Goal: Navigation & Orientation: Find specific page/section

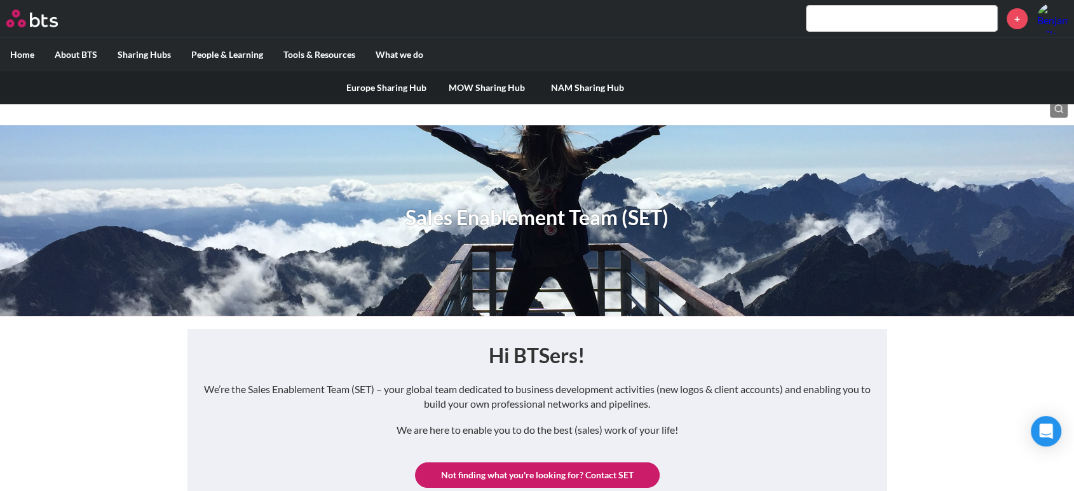
click at [362, 92] on link "Europe Sharing Hub" at bounding box center [386, 87] width 100 height 33
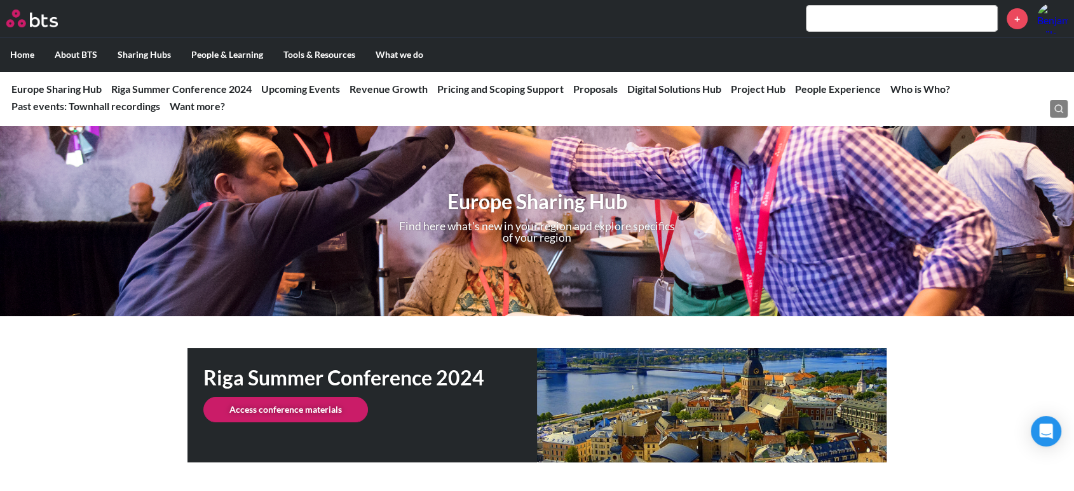
drag, startPoint x: 286, startPoint y: 1, endPoint x: 234, endPoint y: 197, distance: 202.5
click at [234, 197] on div "Europe Sharing Hub Find here what's new in your region and explore specifics of…" at bounding box center [537, 220] width 1074 height 191
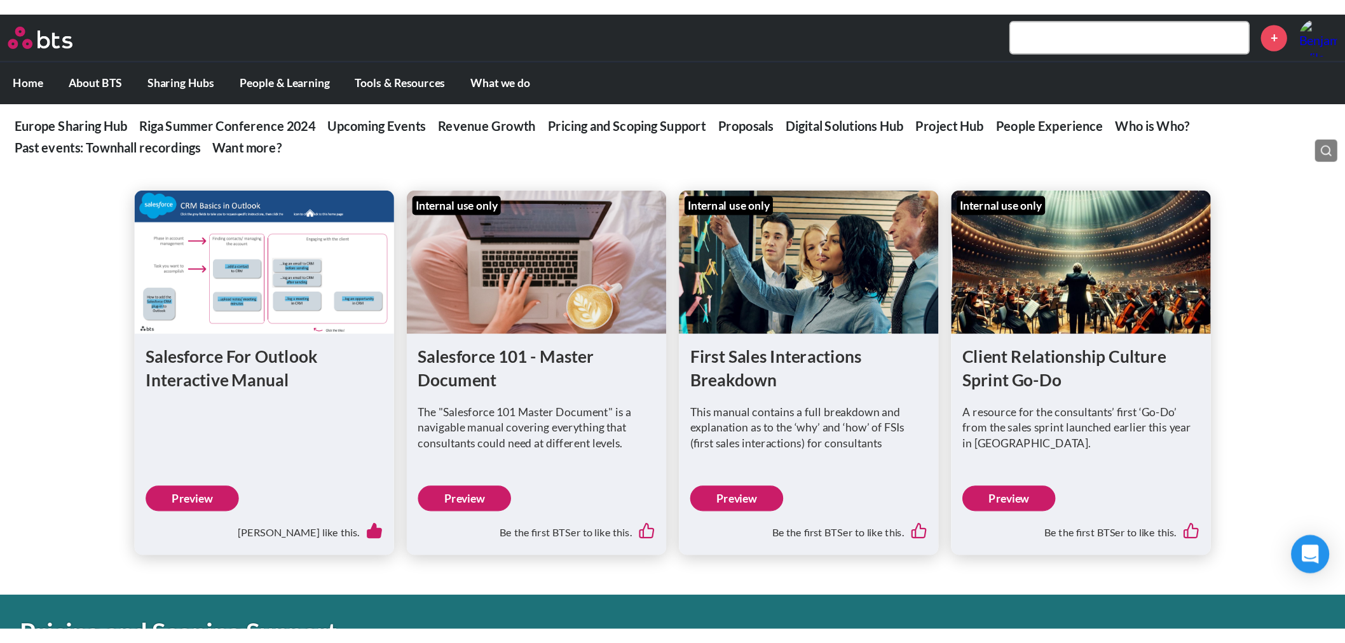
scroll to position [1096, 0]
